Goal: Check status: Check status

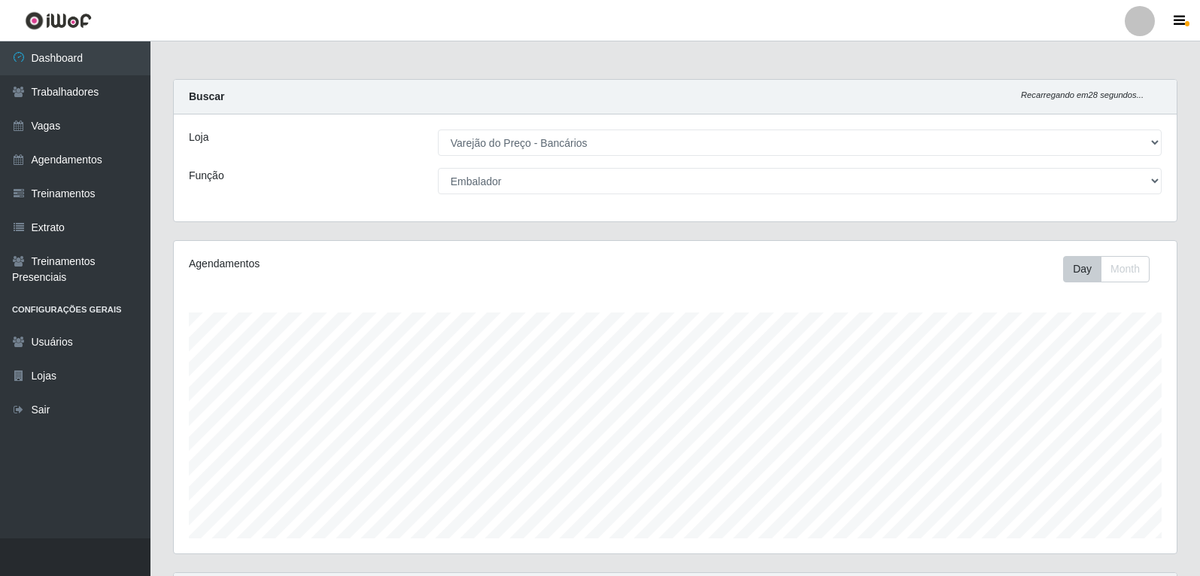
select select "157"
select select "1"
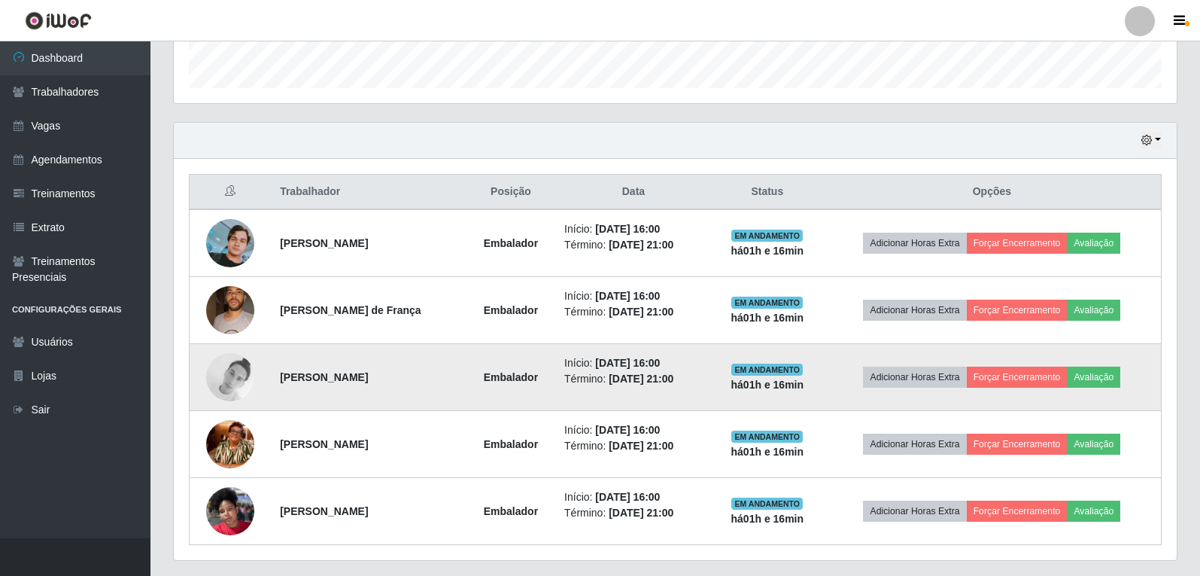
scroll to position [490, 0]
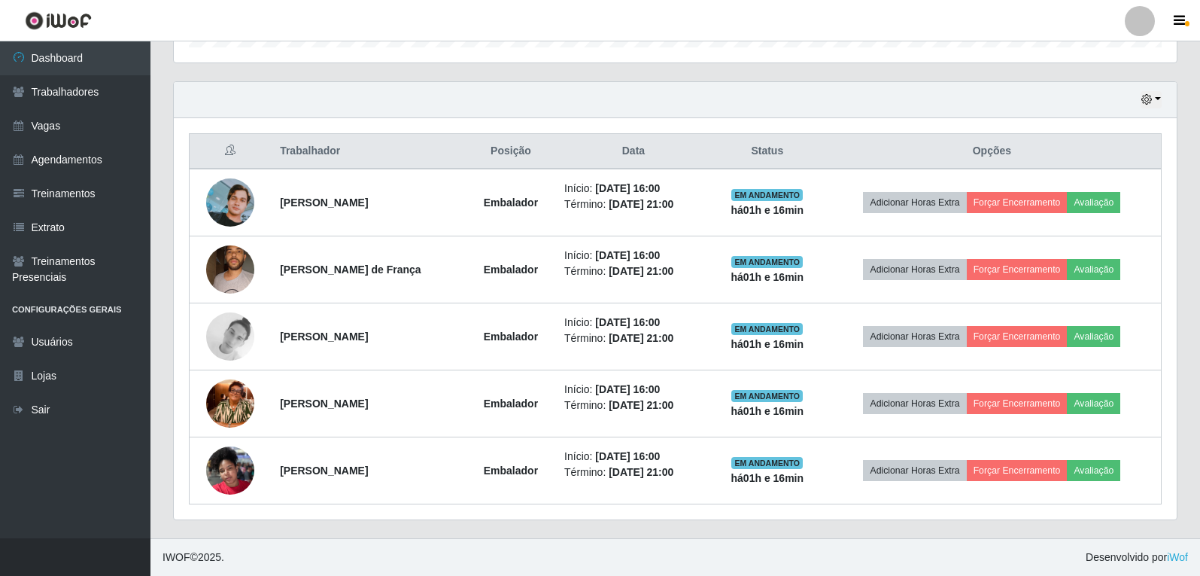
drag, startPoint x: 1168, startPoint y: 99, endPoint x: 1160, endPoint y: 100, distance: 7.6
click at [1162, 100] on div "Hoje 1 dia 3 dias 1 Semana Não encerrados" at bounding box center [675, 100] width 1003 height 36
click at [1156, 98] on button "button" at bounding box center [1150, 99] width 21 height 17
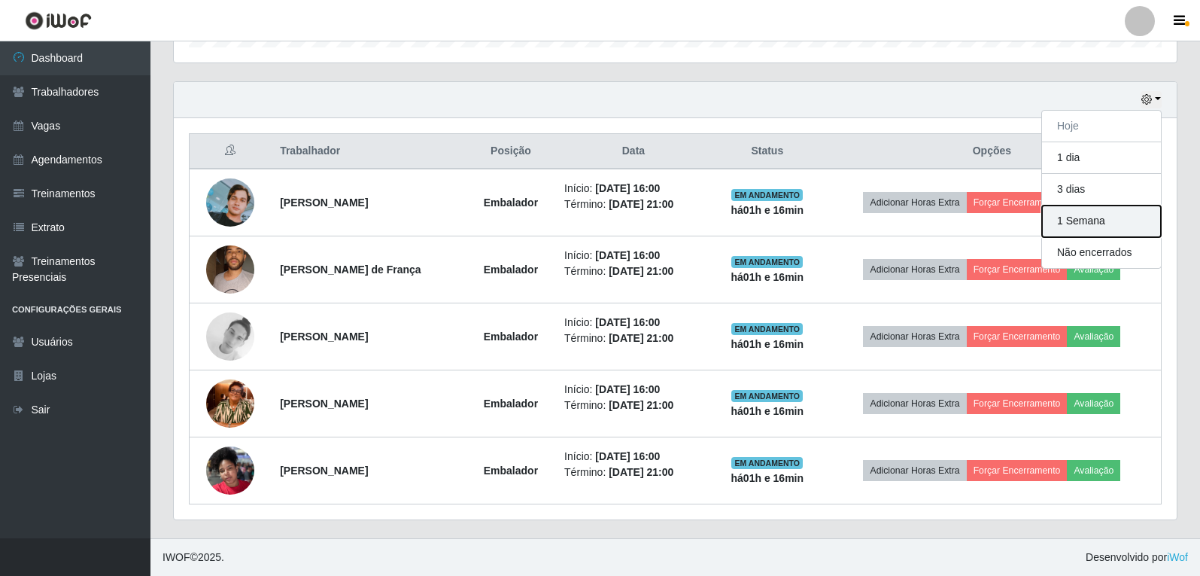
click at [1088, 223] on button "1 Semana" at bounding box center [1101, 221] width 119 height 32
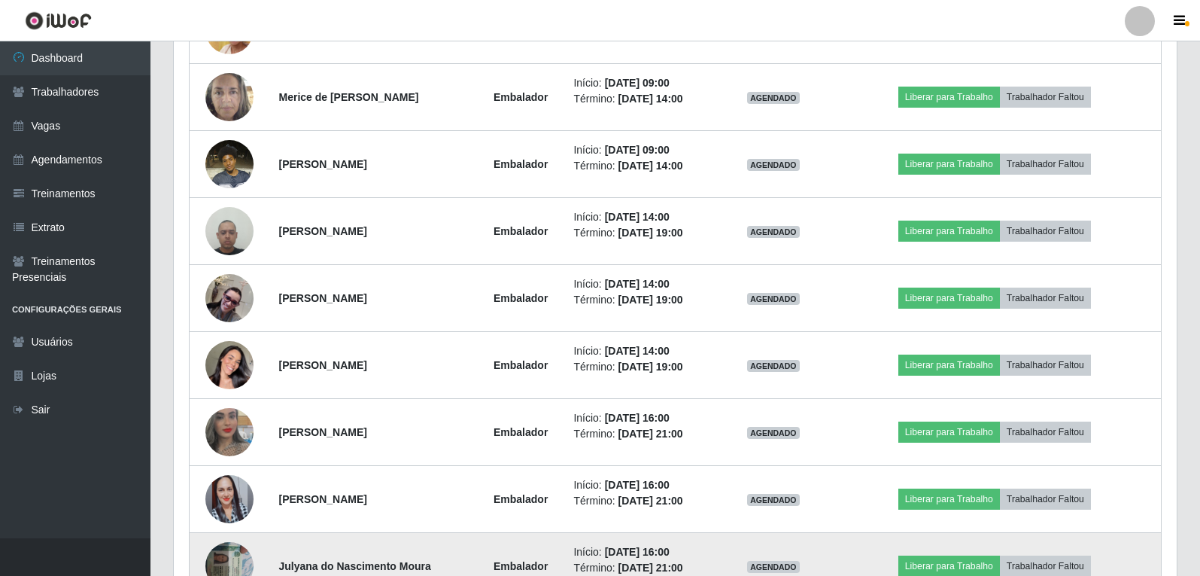
scroll to position [1797, 0]
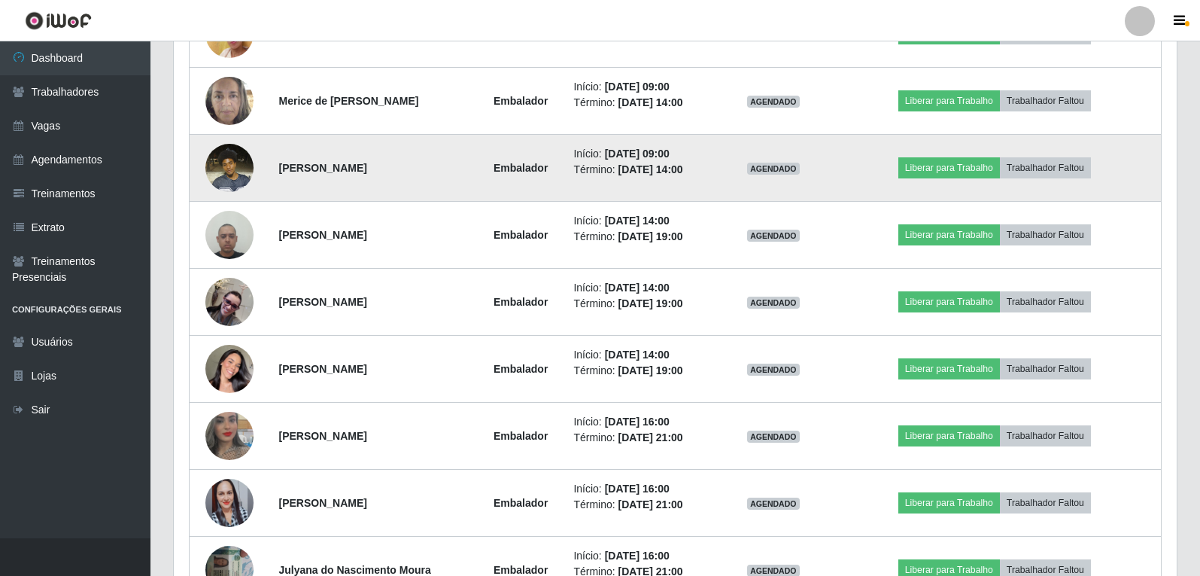
click at [220, 169] on img at bounding box center [229, 167] width 48 height 64
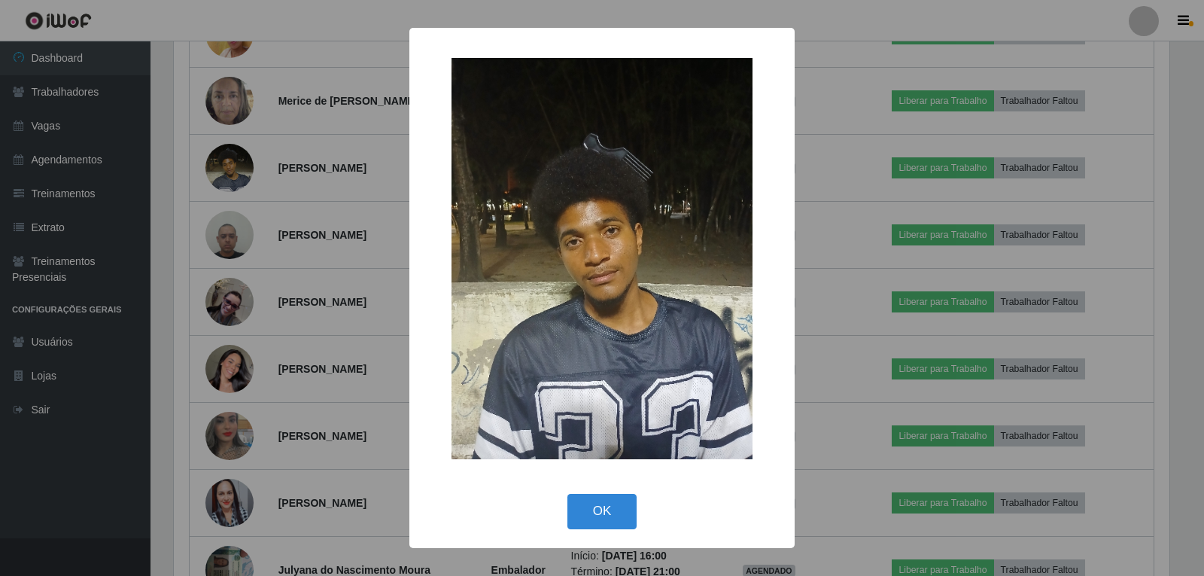
click at [231, 146] on div "× OK Cancel" at bounding box center [602, 288] width 1204 height 576
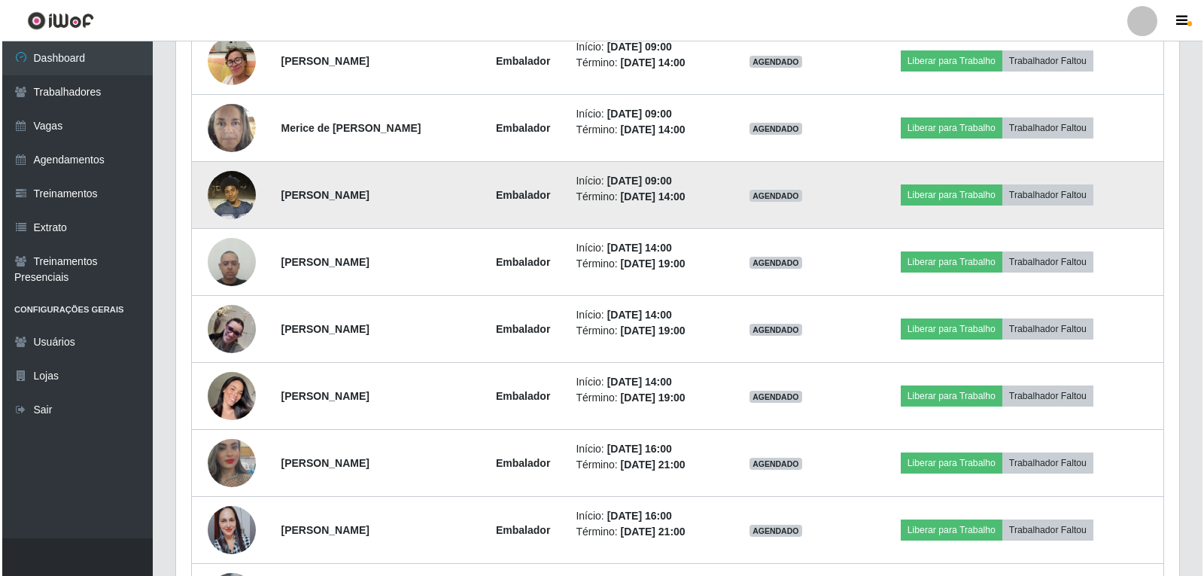
scroll to position [1722, 0]
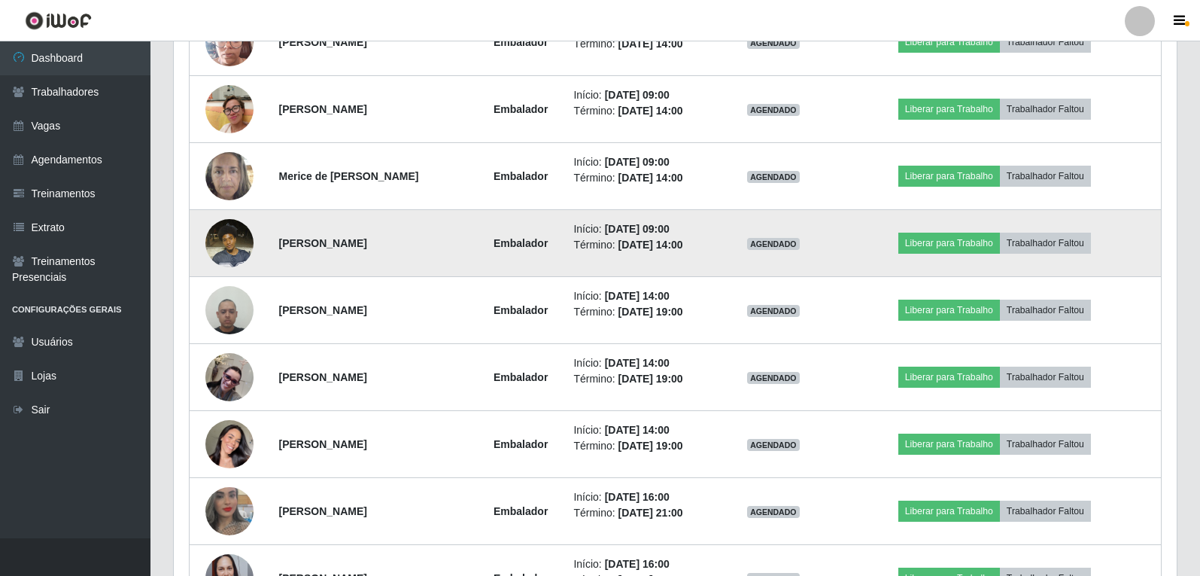
click at [214, 247] on img at bounding box center [229, 243] width 48 height 64
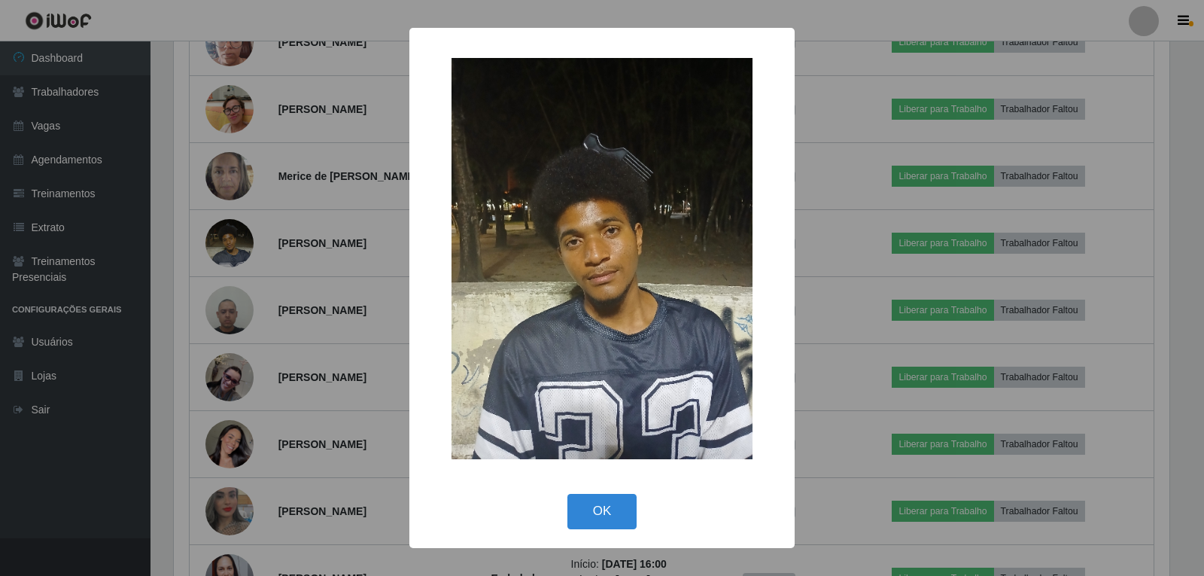
click at [234, 190] on div "× OK Cancel" at bounding box center [602, 288] width 1204 height 576
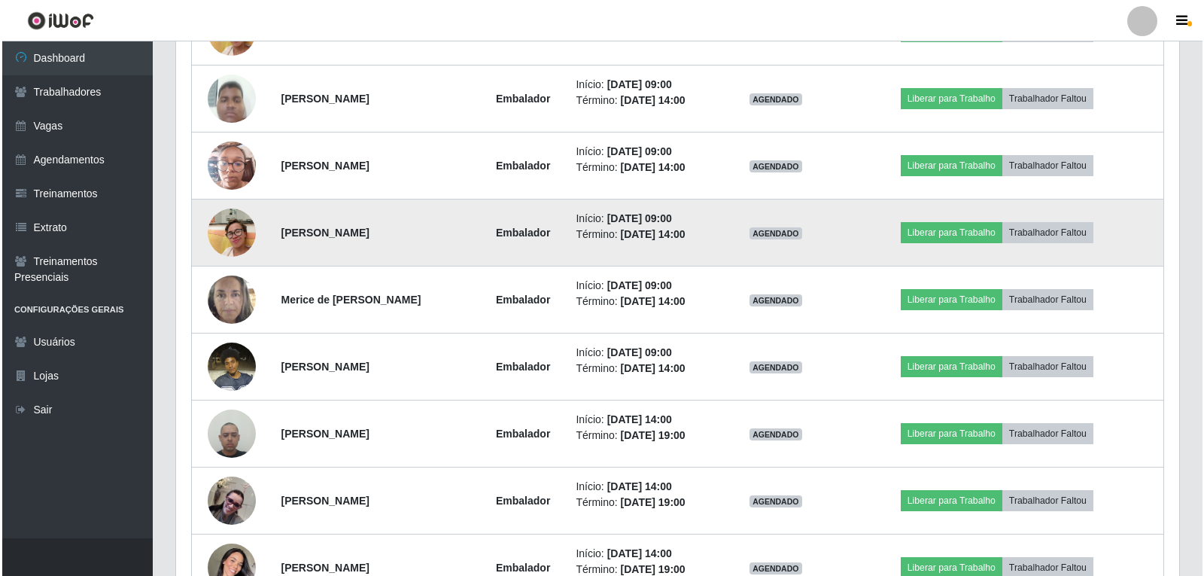
scroll to position [1572, 0]
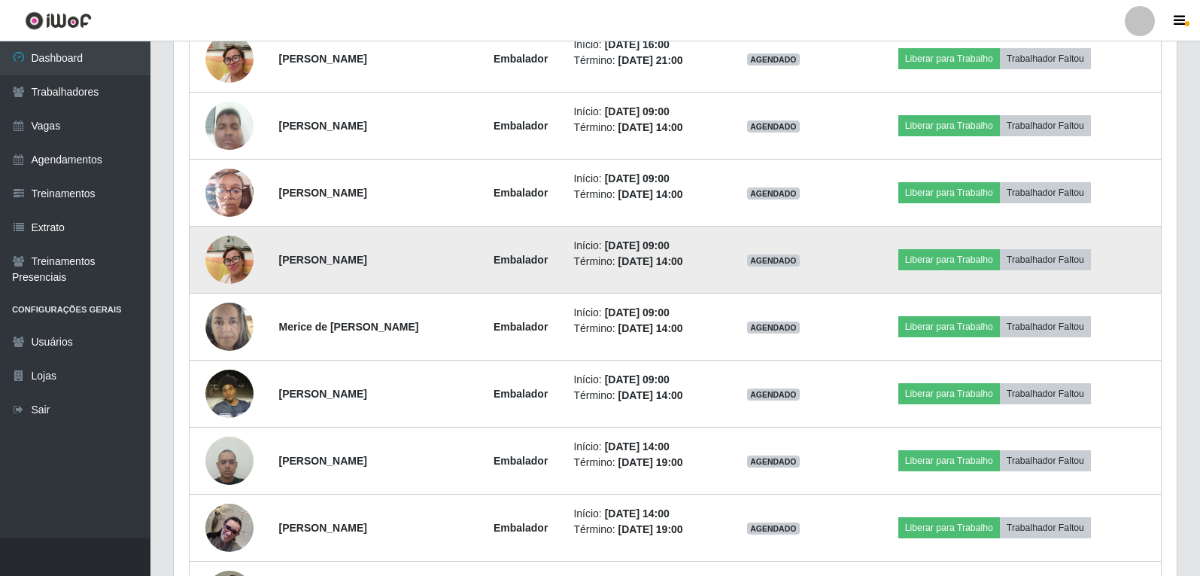
click at [224, 259] on img at bounding box center [229, 259] width 48 height 64
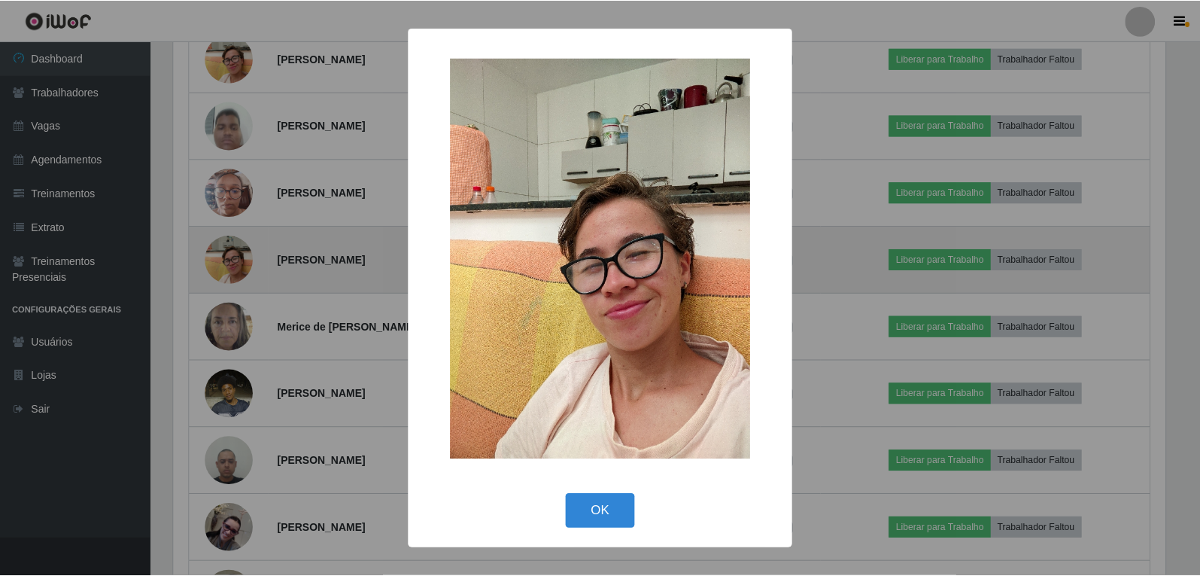
scroll to position [312, 995]
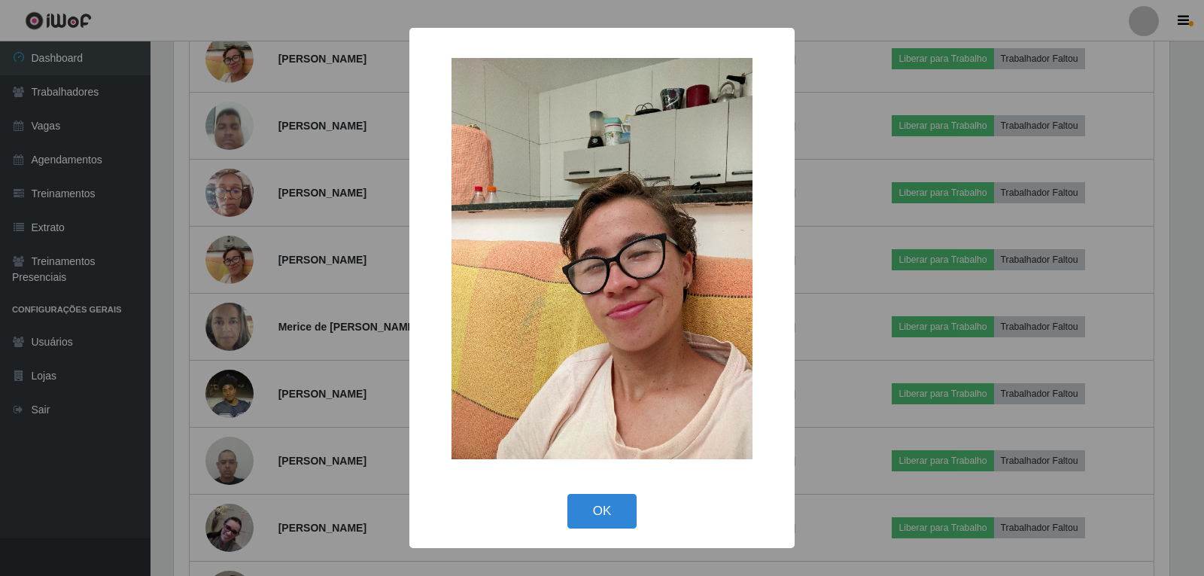
click at [216, 262] on div "× OK Cancel" at bounding box center [602, 288] width 1204 height 576
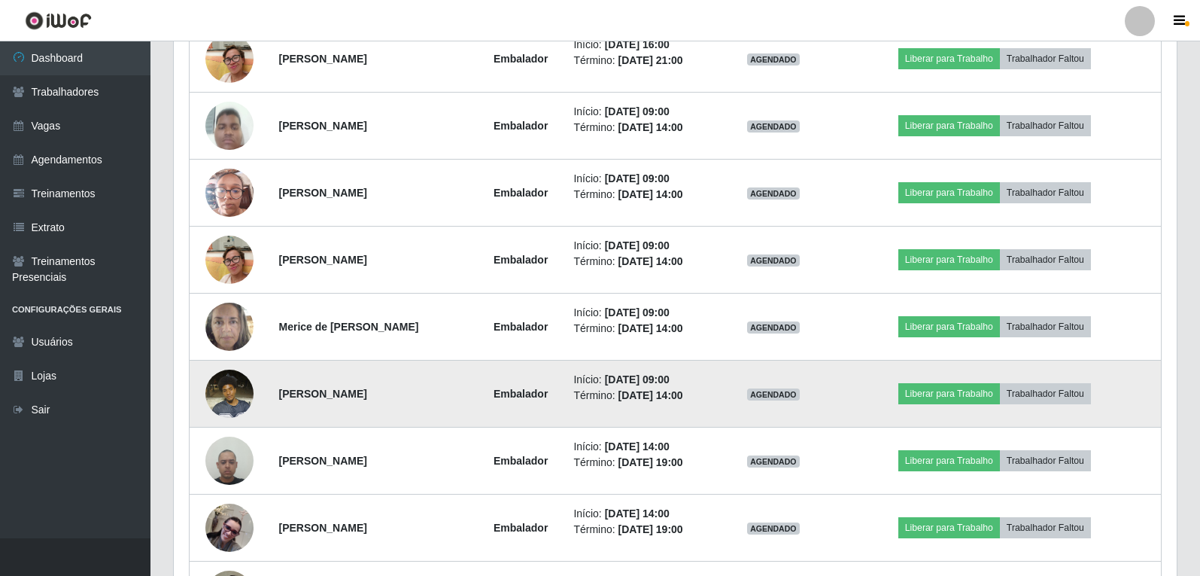
scroll to position [312, 1003]
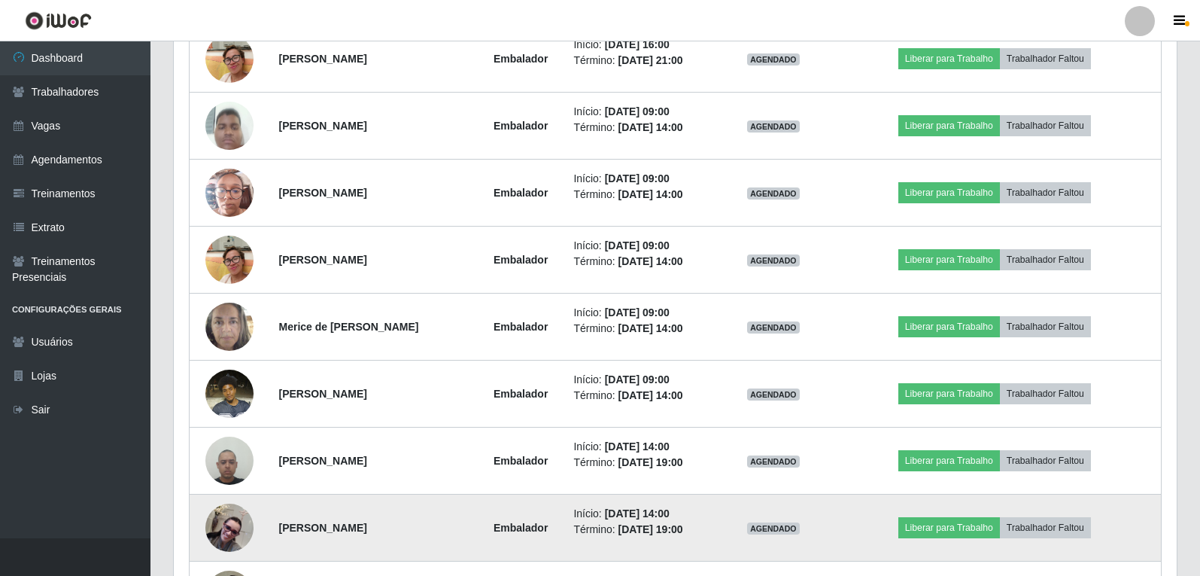
click at [226, 539] on img at bounding box center [229, 527] width 48 height 48
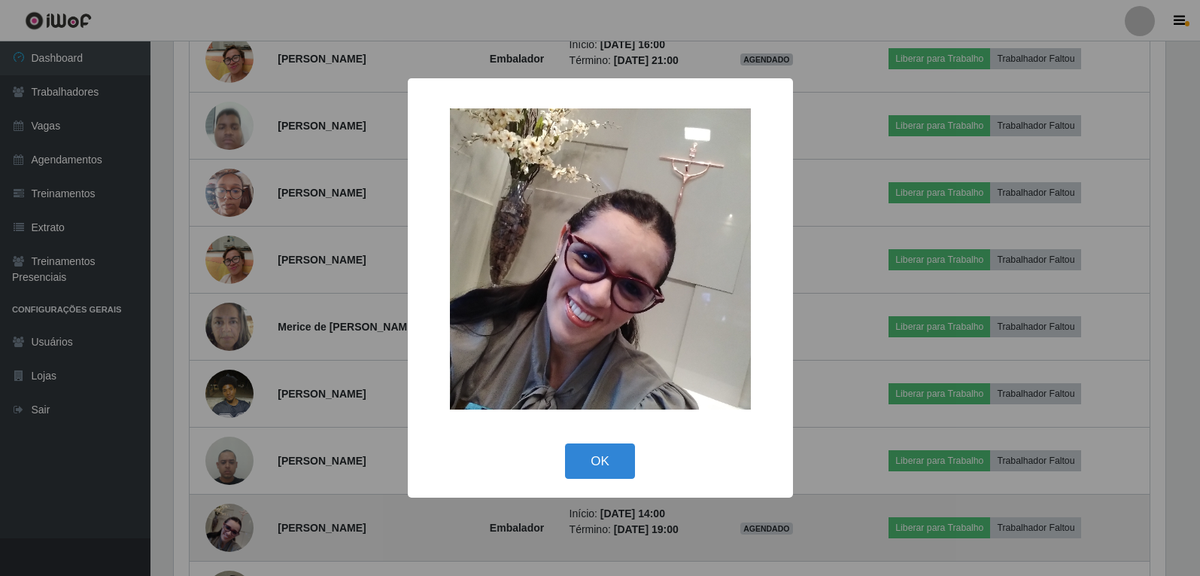
scroll to position [312, 995]
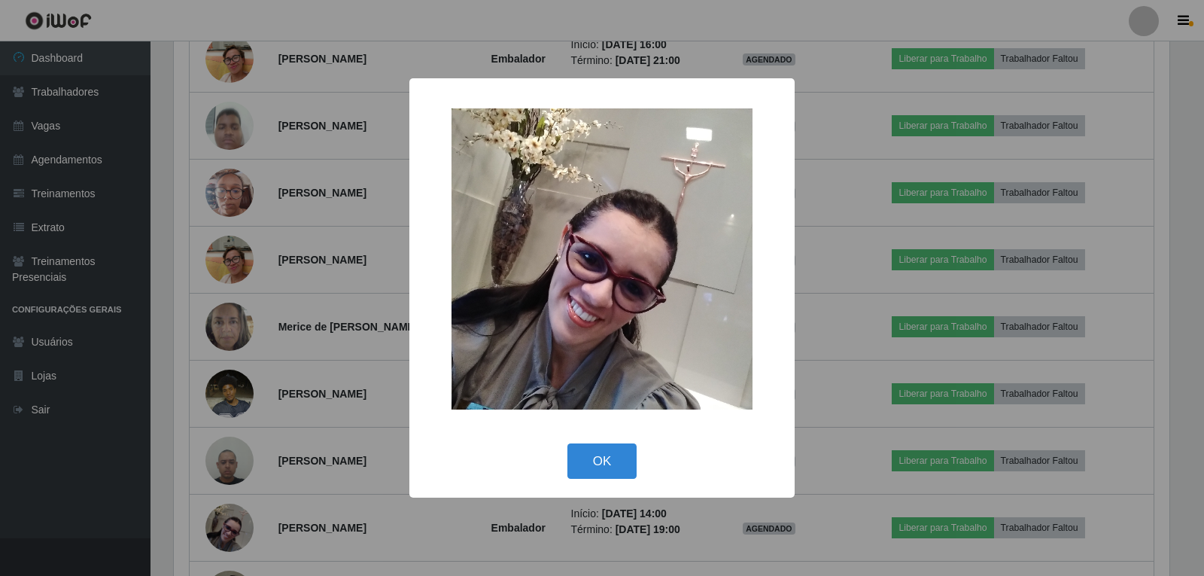
click at [232, 525] on div "× OK Cancel" at bounding box center [602, 288] width 1204 height 576
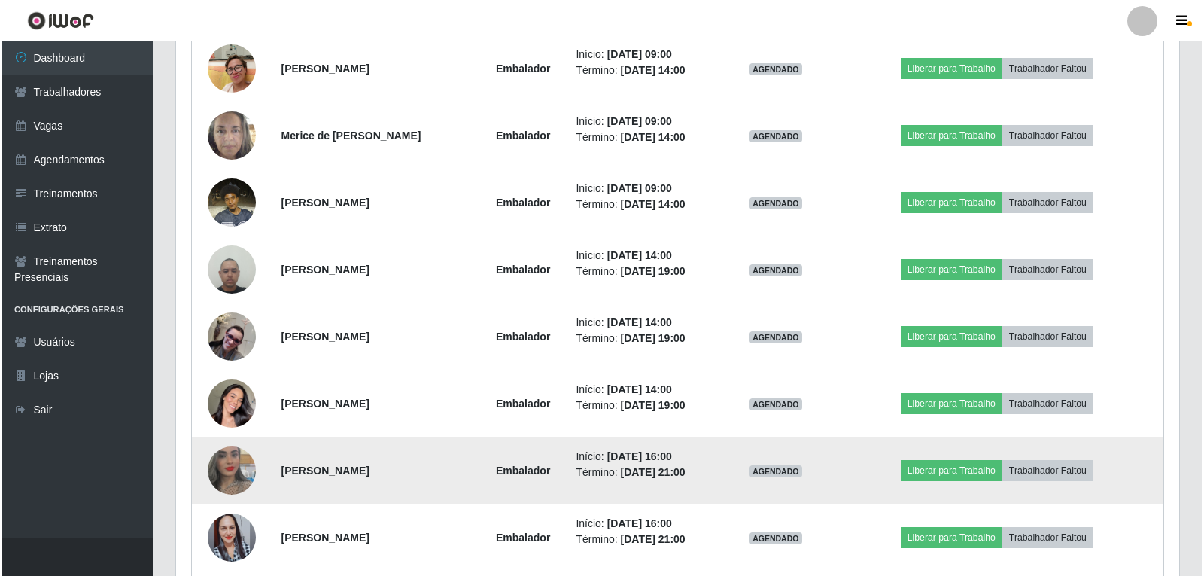
scroll to position [1797, 0]
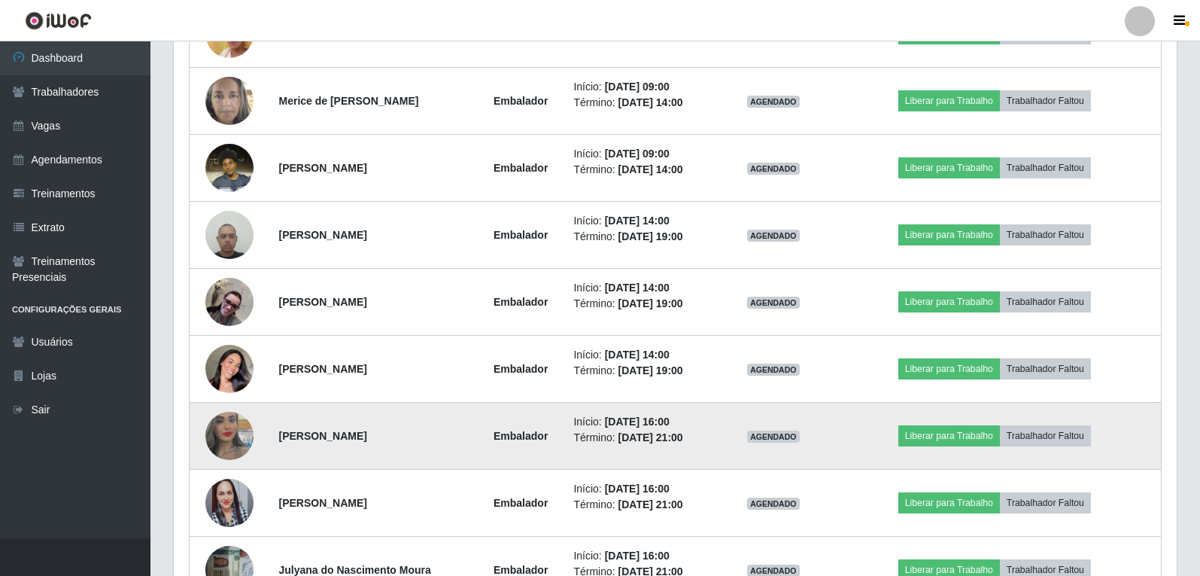
click at [214, 436] on img at bounding box center [229, 436] width 48 height 86
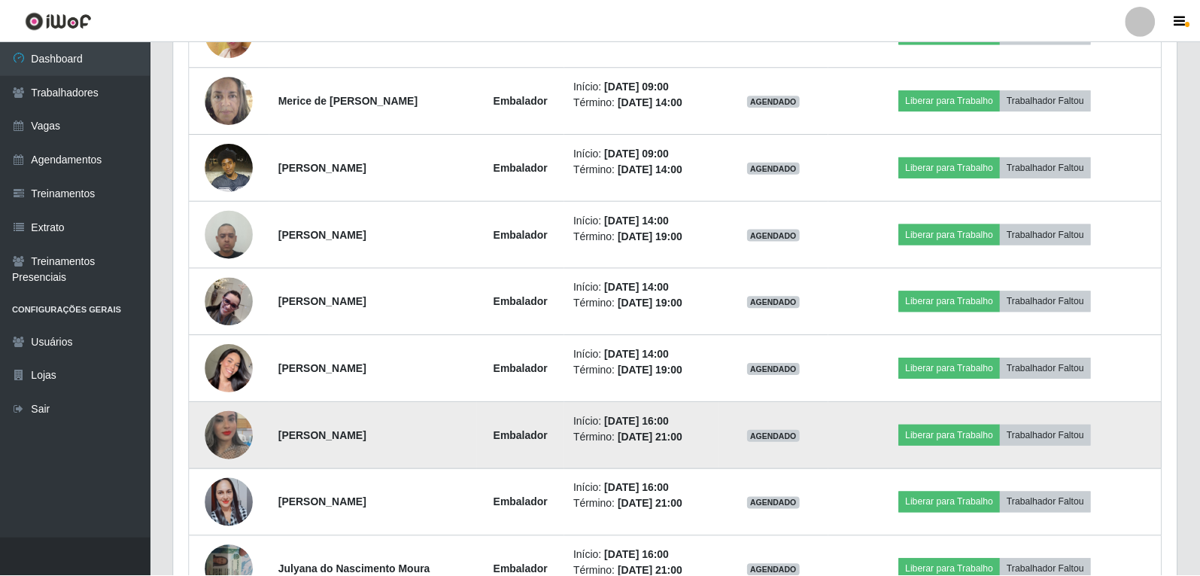
scroll to position [312, 995]
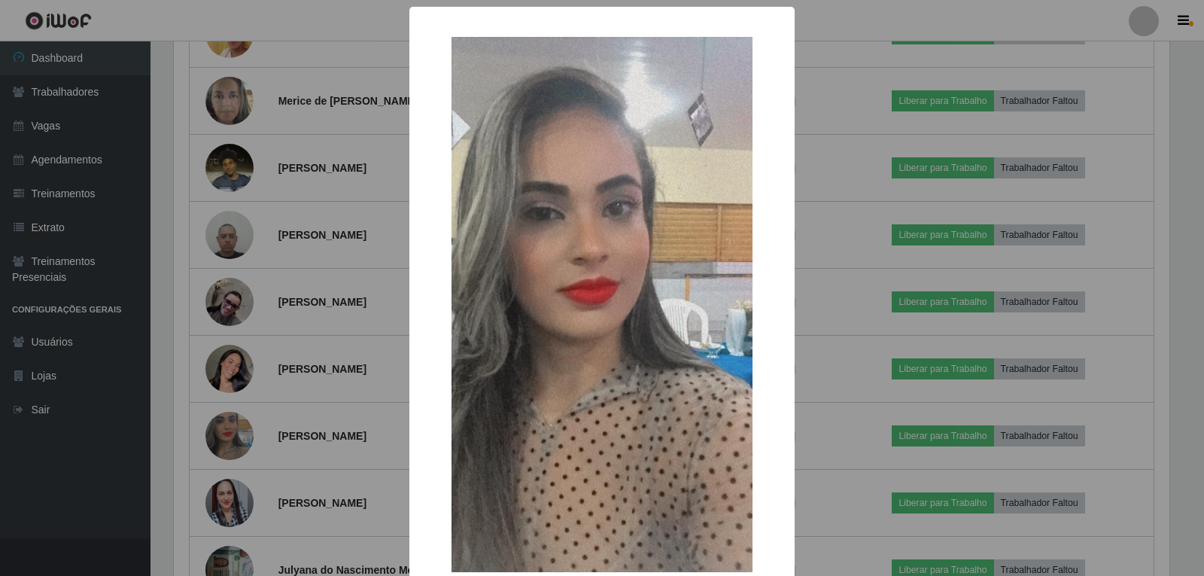
click at [215, 436] on div "× OK Cancel" at bounding box center [602, 288] width 1204 height 576
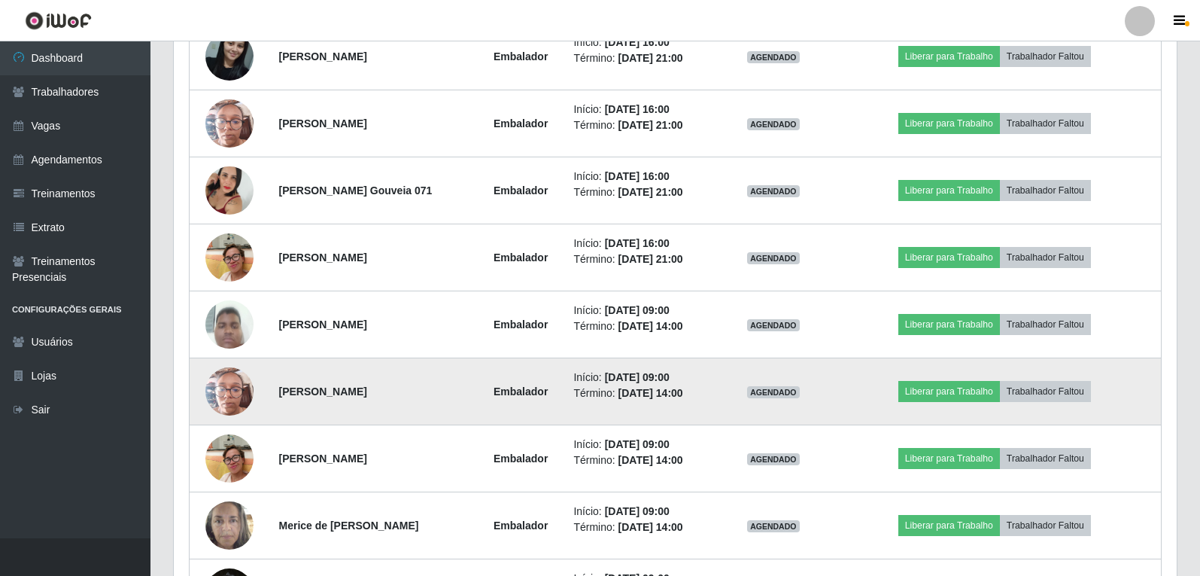
scroll to position [1346, 0]
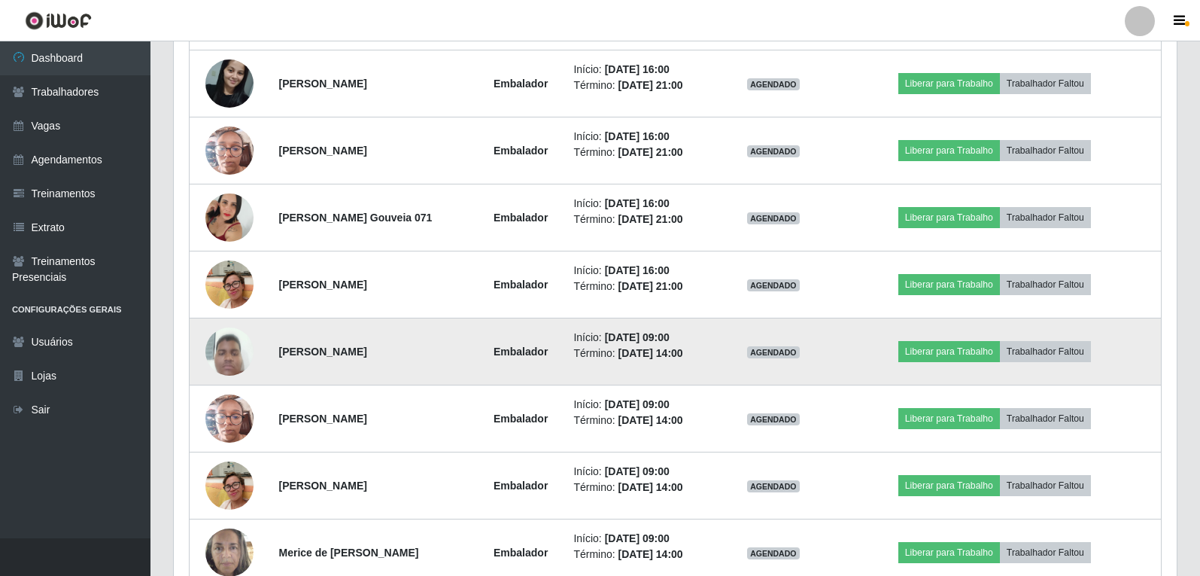
click at [228, 362] on img at bounding box center [229, 351] width 48 height 64
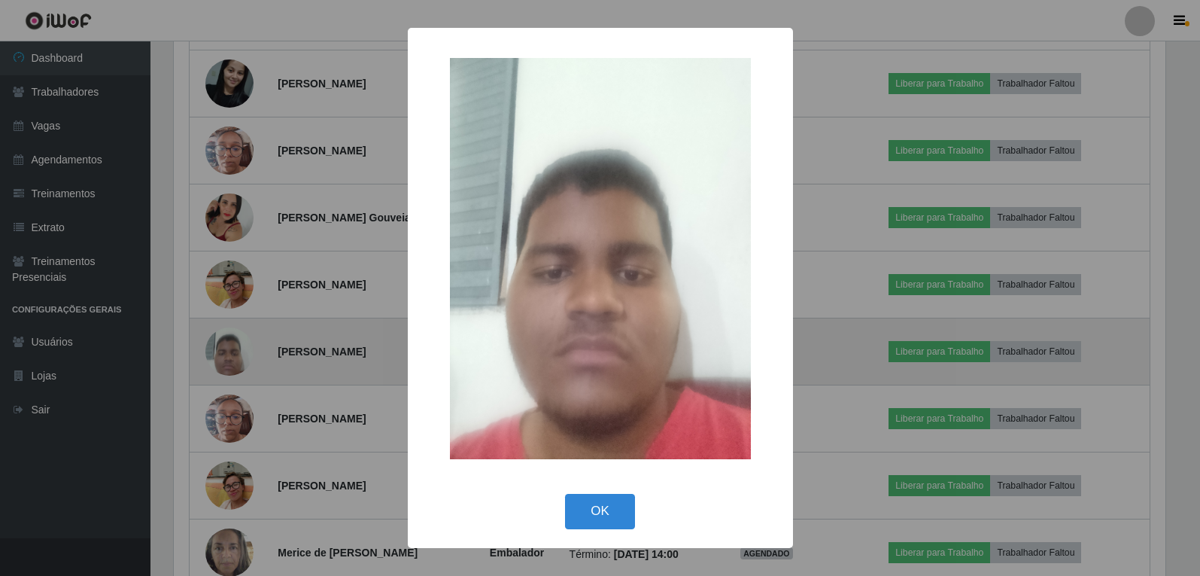
scroll to position [312, 995]
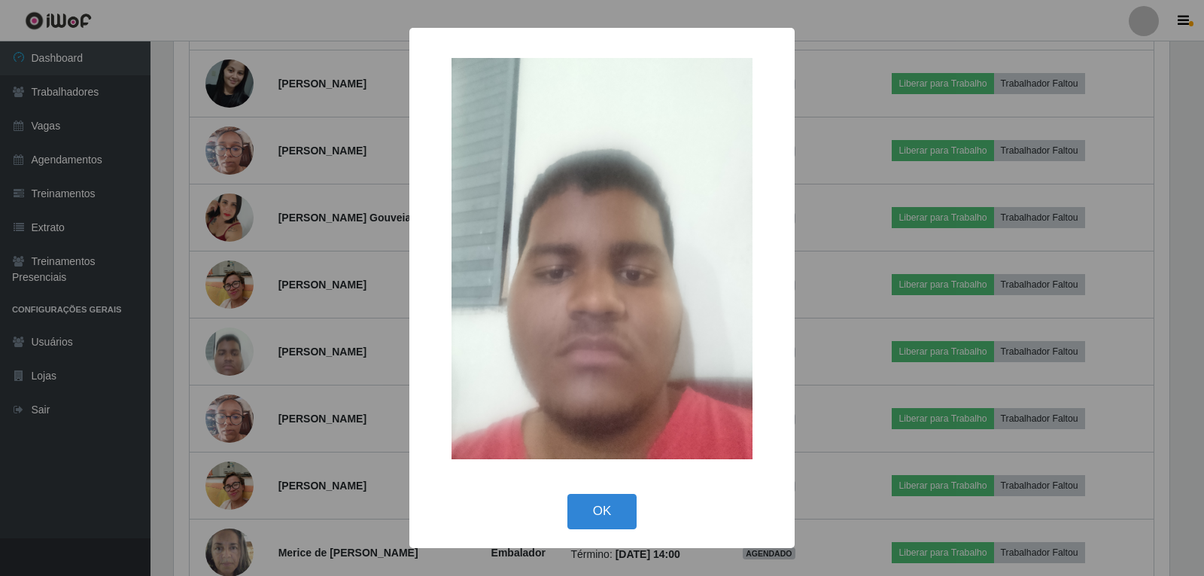
click at [228, 360] on div "× OK Cancel" at bounding box center [602, 288] width 1204 height 576
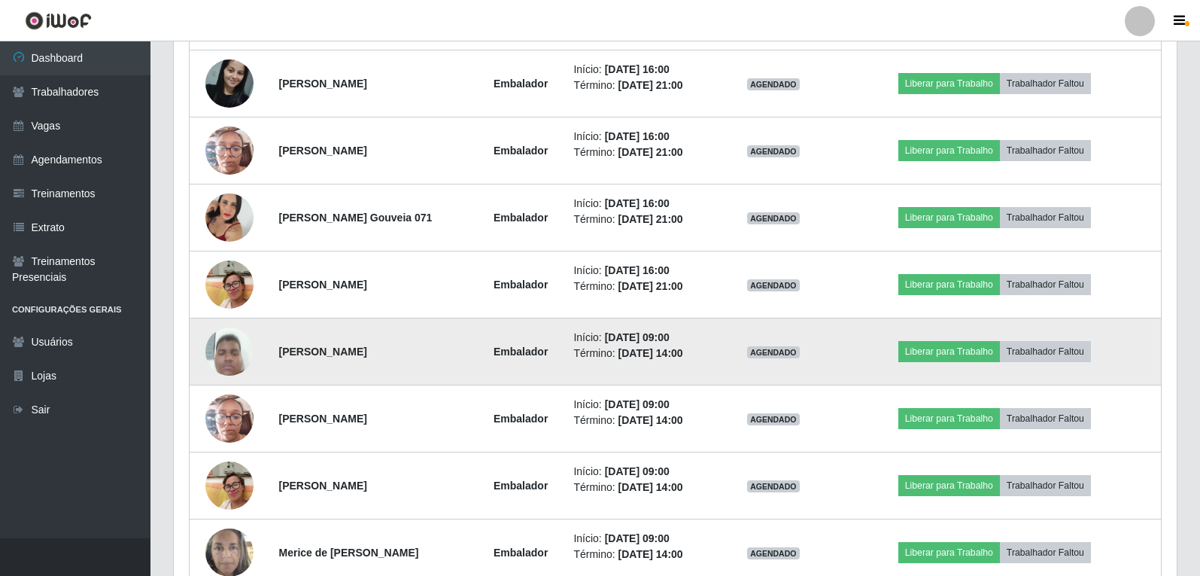
scroll to position [0, 0]
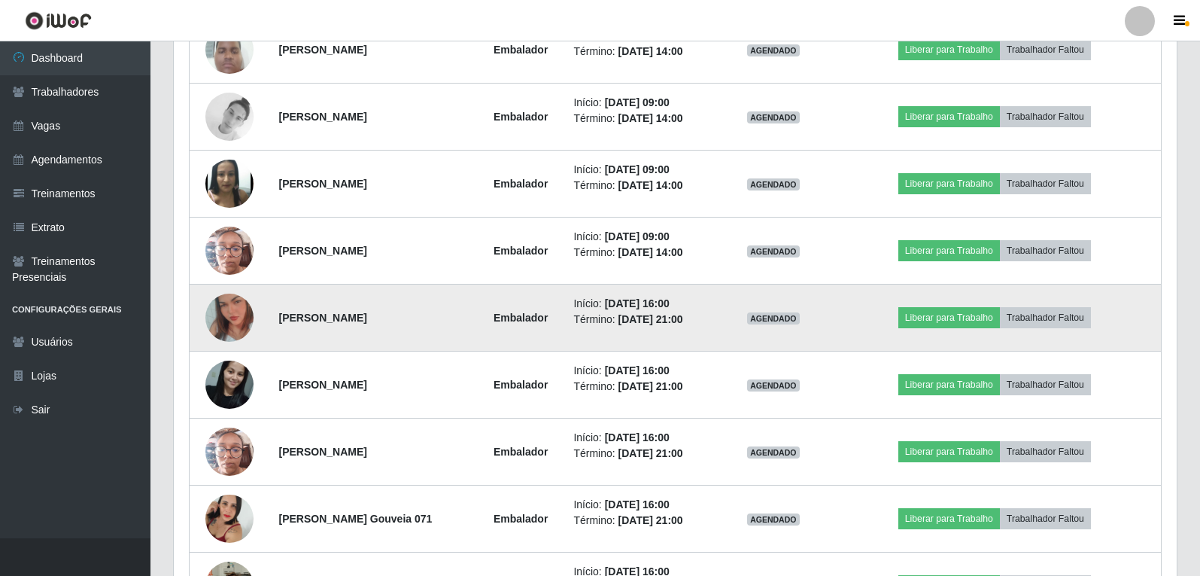
click at [199, 311] on td at bounding box center [230, 317] width 80 height 67
click at [208, 310] on img at bounding box center [229, 318] width 48 height 86
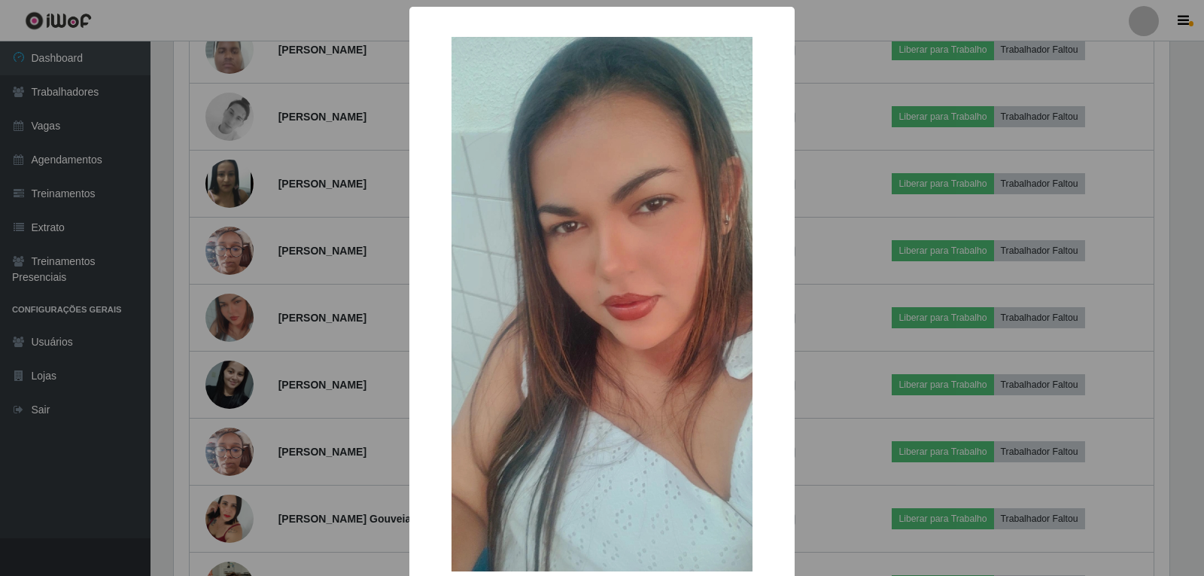
click at [242, 309] on div "× OK Cancel" at bounding box center [602, 288] width 1204 height 576
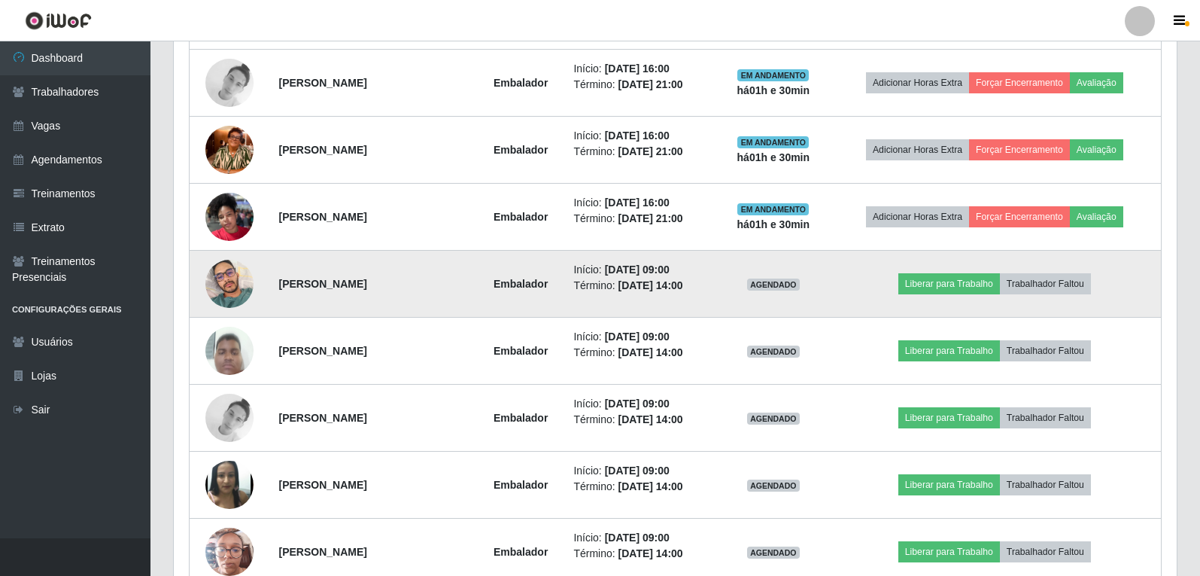
click at [232, 282] on img at bounding box center [229, 283] width 48 height 65
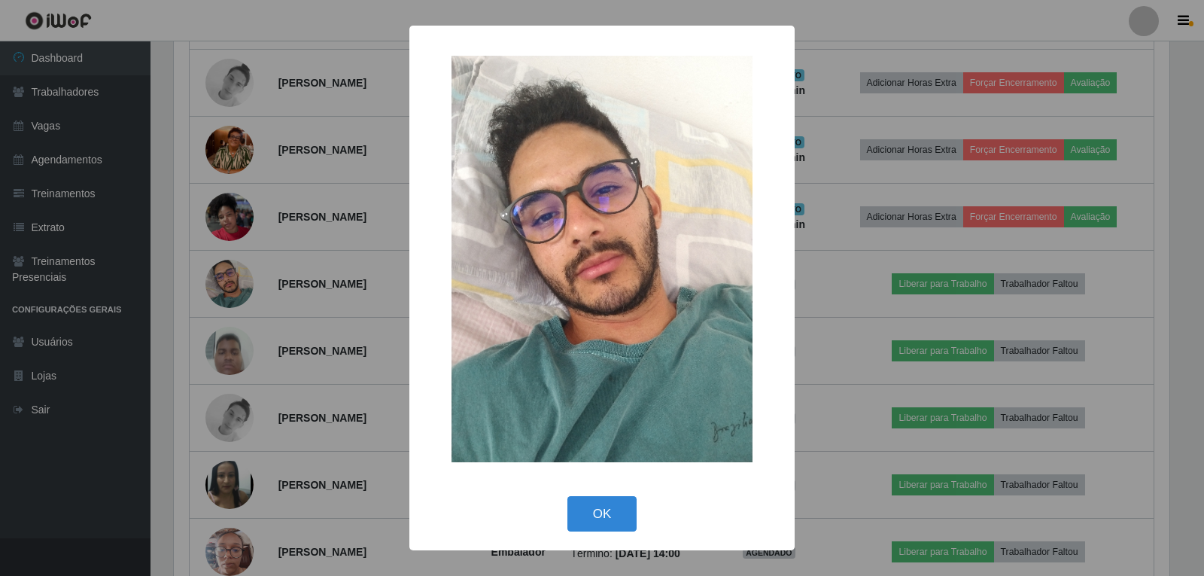
click at [231, 285] on div "× OK Cancel" at bounding box center [602, 288] width 1204 height 576
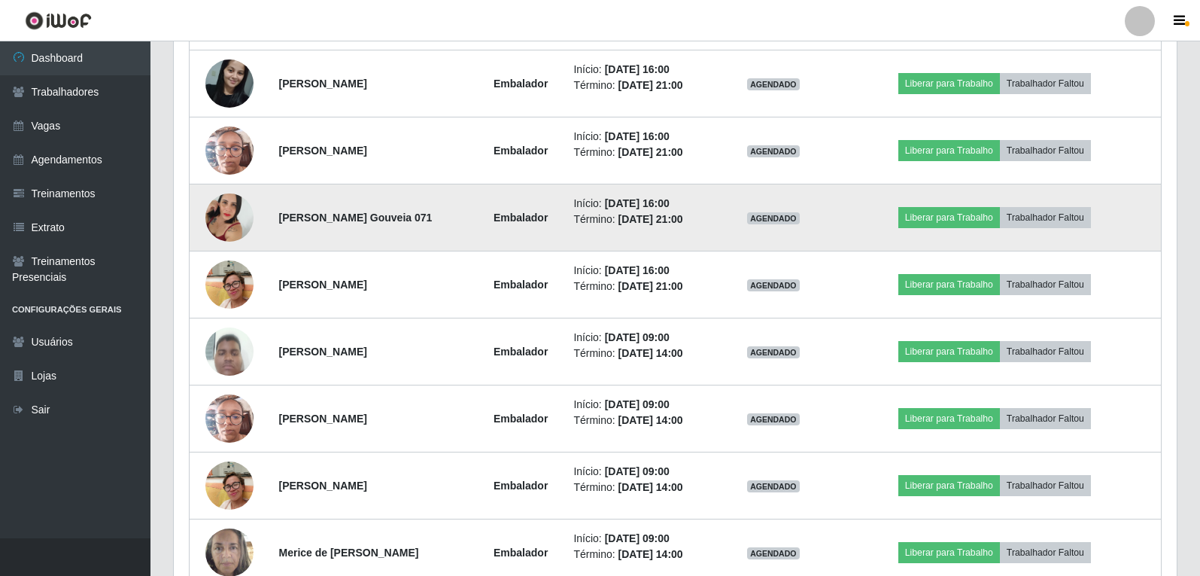
click at [228, 214] on img at bounding box center [229, 218] width 48 height 86
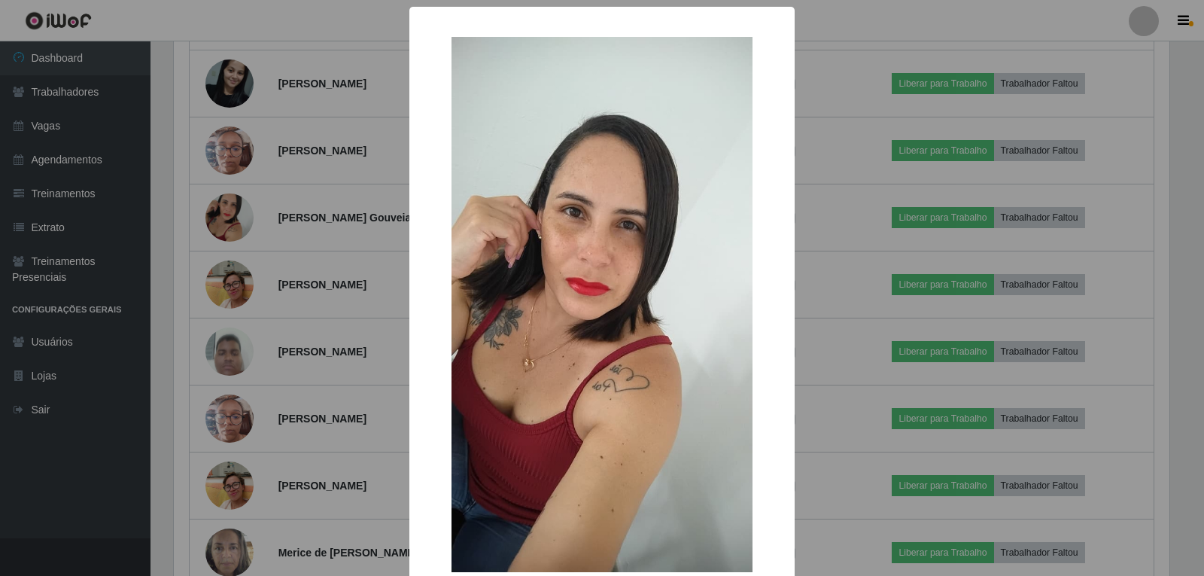
click at [228, 216] on div "× OK Cancel" at bounding box center [602, 288] width 1204 height 576
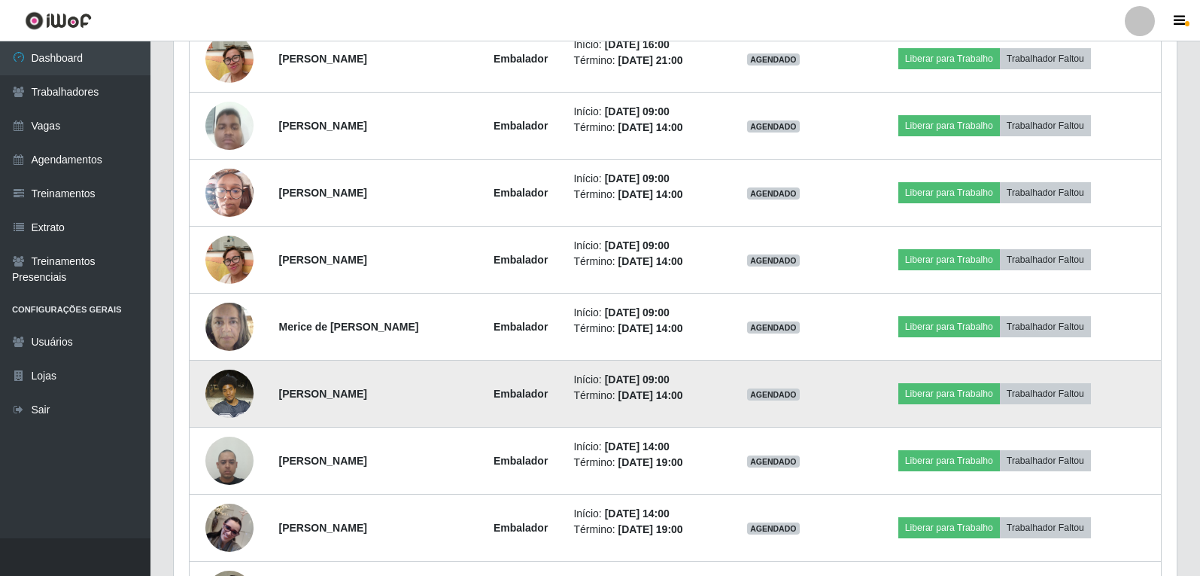
click at [229, 405] on img at bounding box center [229, 393] width 48 height 64
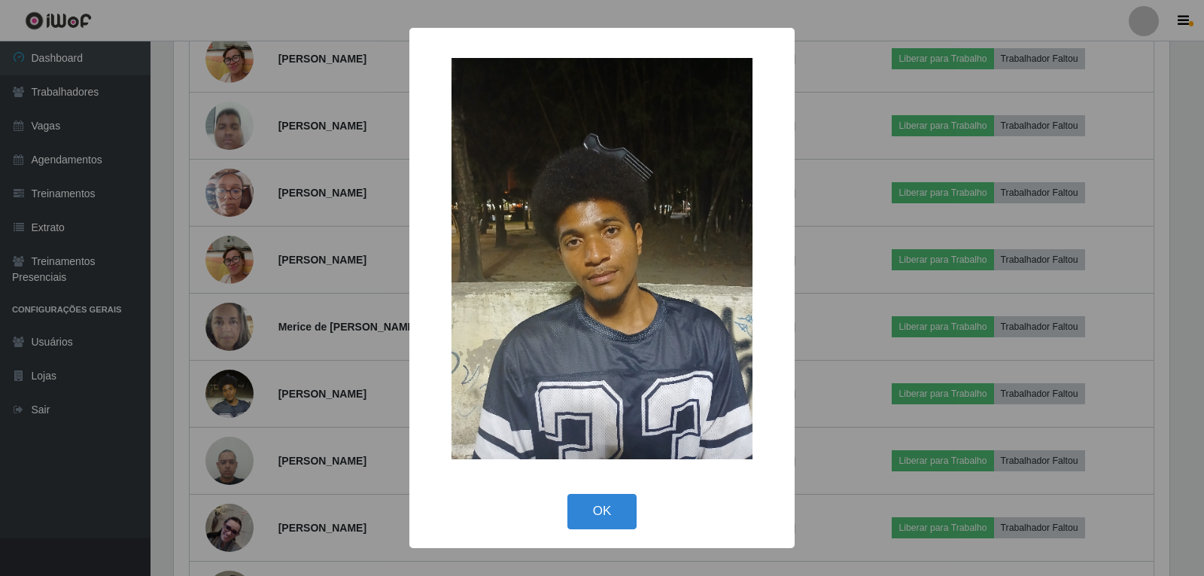
drag, startPoint x: 236, startPoint y: 395, endPoint x: 237, endPoint y: 386, distance: 9.1
click at [236, 393] on div "× OK Cancel" at bounding box center [602, 288] width 1204 height 576
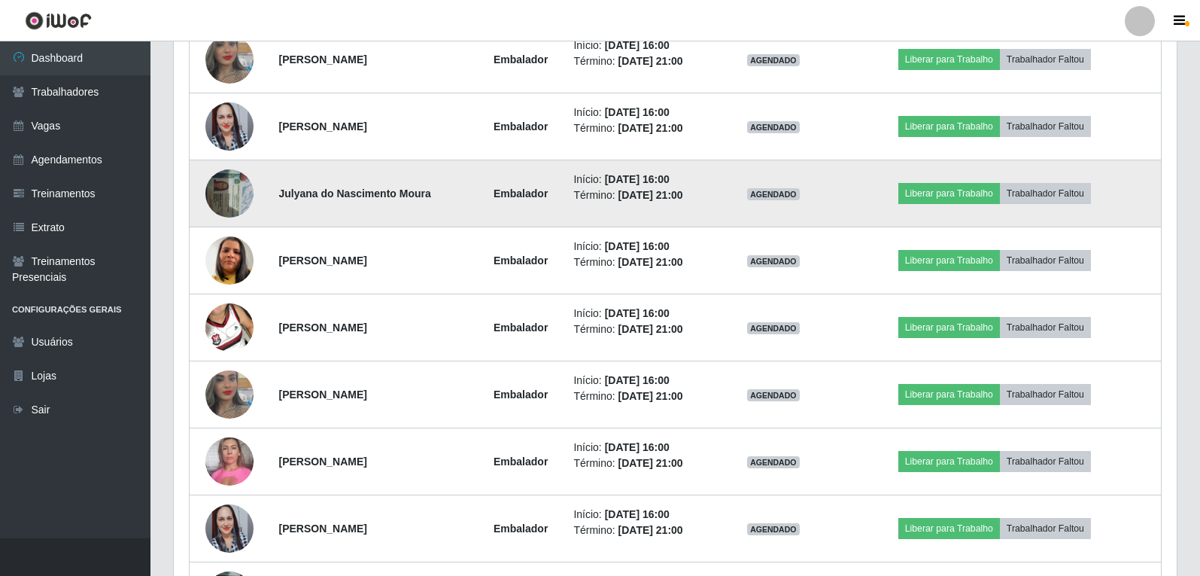
click at [228, 181] on img at bounding box center [229, 193] width 48 height 64
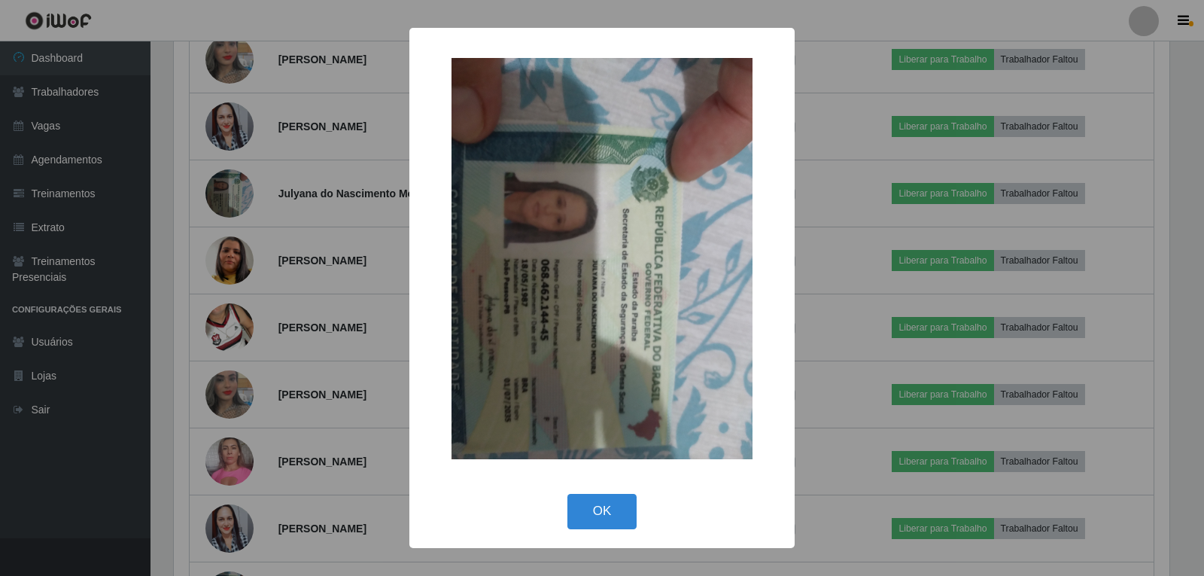
click at [217, 208] on div "× OK Cancel" at bounding box center [602, 288] width 1204 height 576
